Goal: Find specific page/section: Find specific page/section

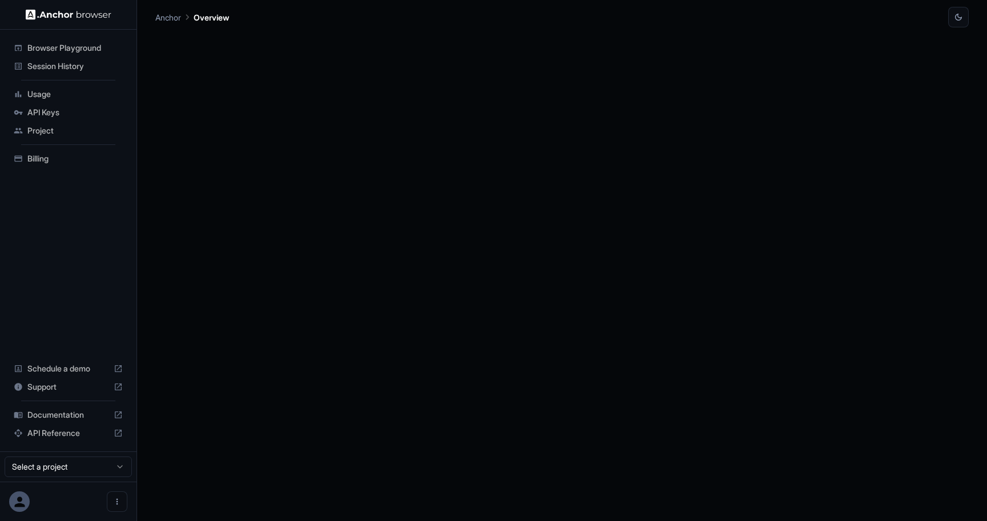
click at [70, 66] on span "Session History" at bounding box center [74, 66] width 95 height 11
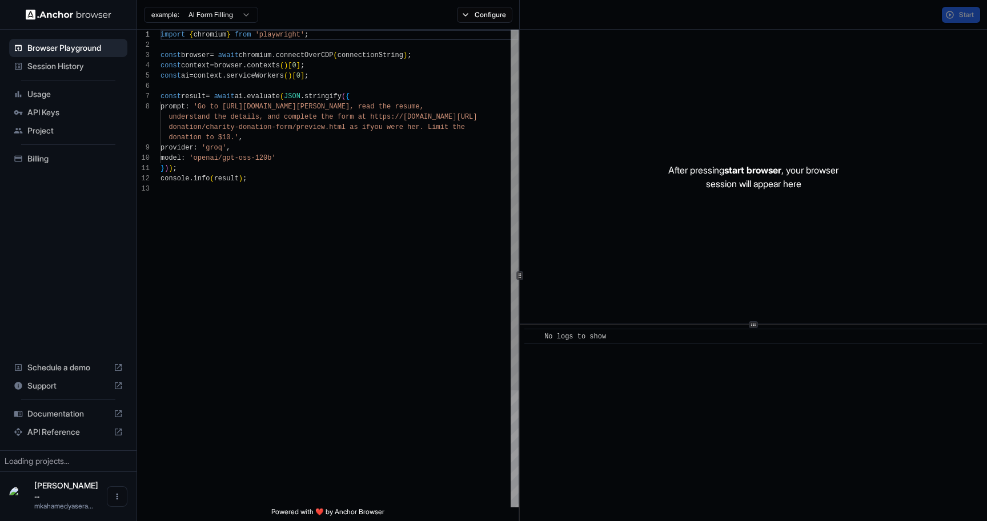
scroll to position [72, 0]
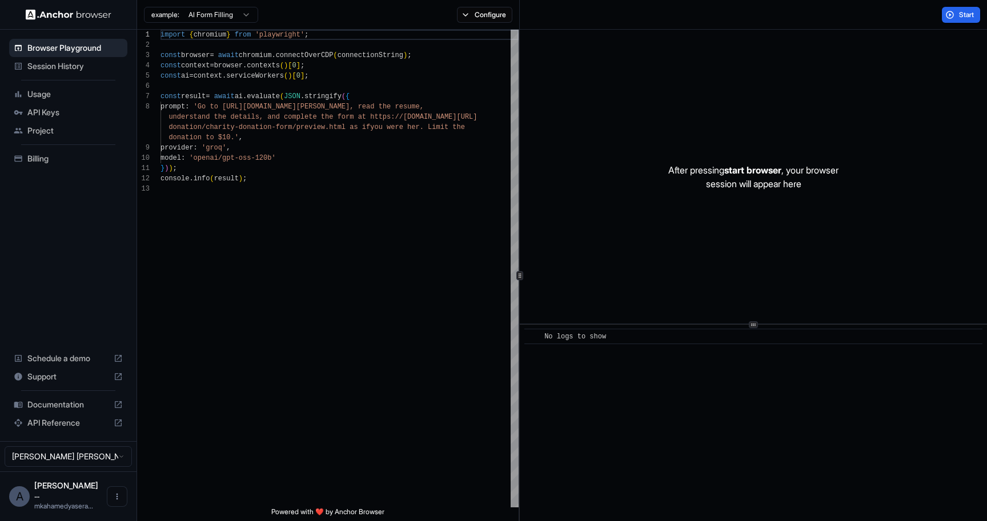
click at [39, 69] on span "Session History" at bounding box center [74, 66] width 95 height 11
